Goal: Information Seeking & Learning: Learn about a topic

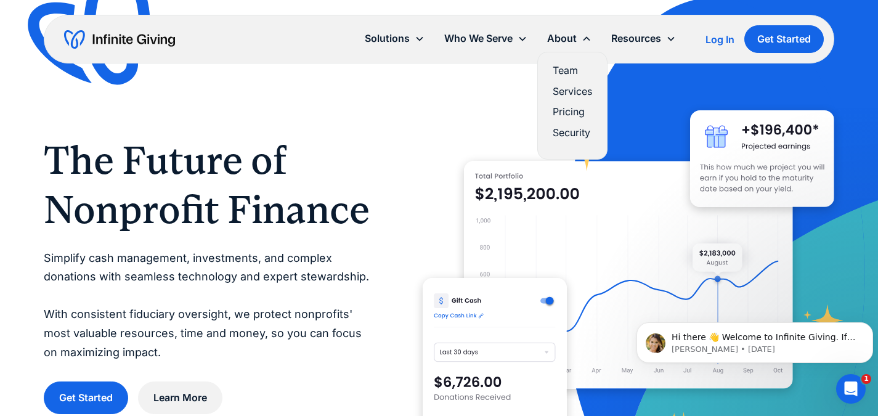
click at [561, 114] on link "Pricing" at bounding box center [572, 112] width 39 height 17
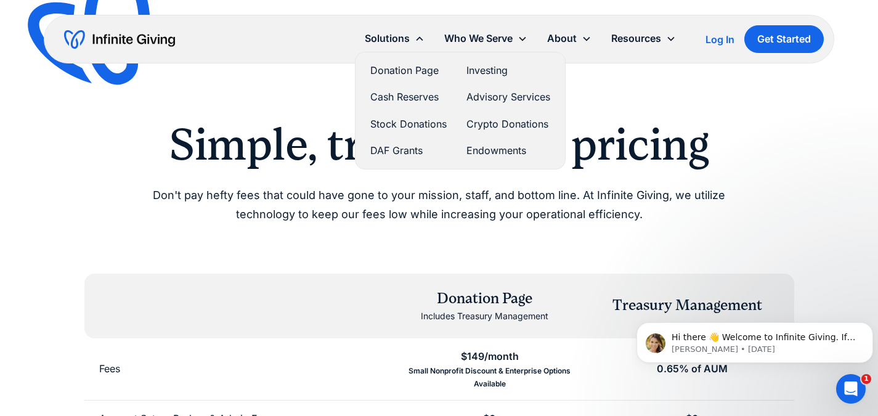
click at [403, 71] on link "Donation Page" at bounding box center [408, 70] width 76 height 17
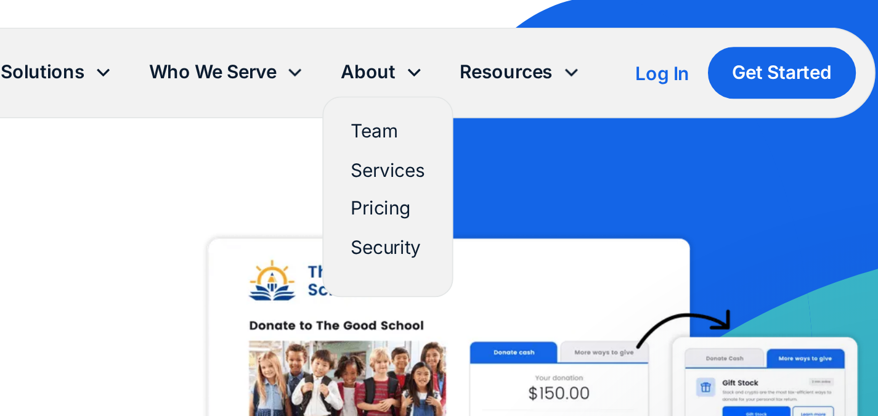
click at [569, 111] on link "Pricing" at bounding box center [572, 112] width 39 height 17
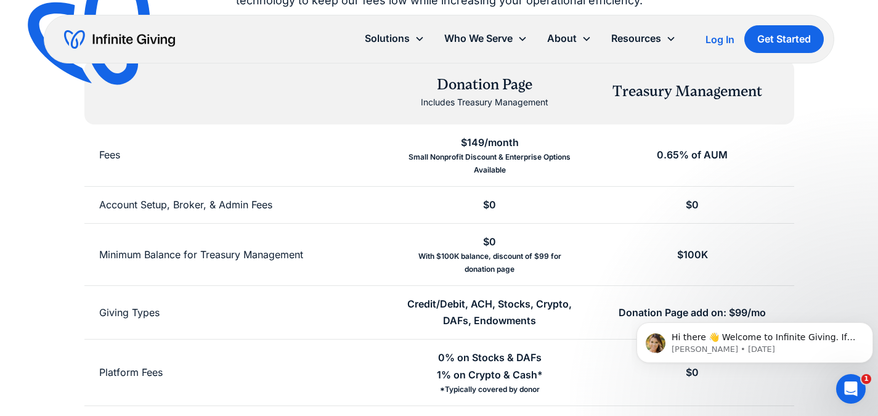
scroll to position [230, 0]
